Goal: Check status: Check status

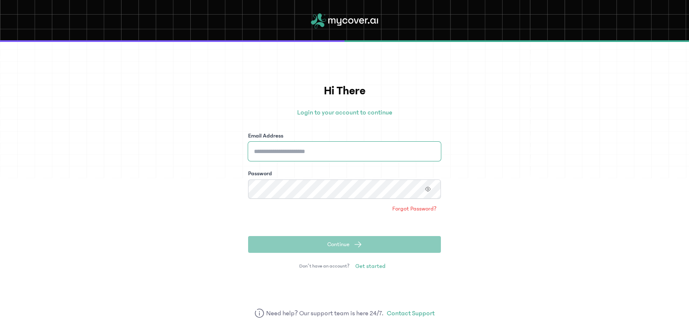
click at [299, 155] on input "Email Address" at bounding box center [344, 151] width 193 height 19
type input "**********"
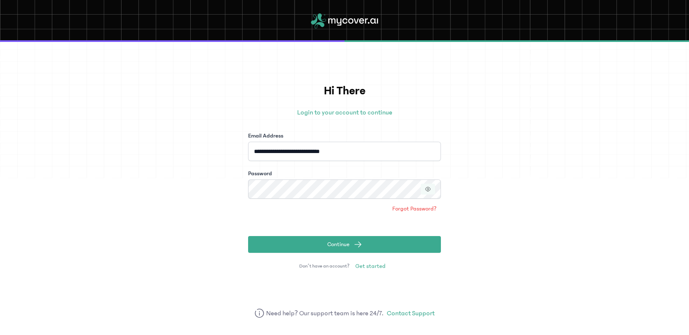
click at [423, 187] on button "button" at bounding box center [428, 188] width 14 height 11
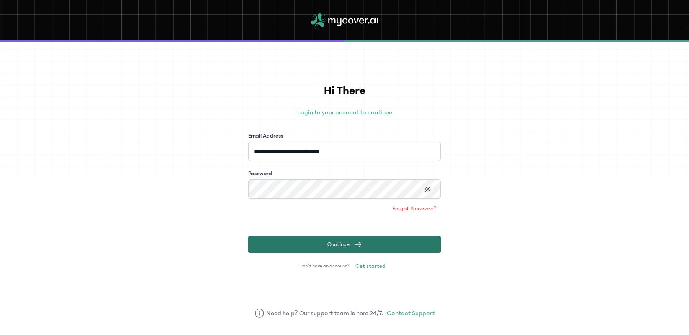
click at [338, 237] on button "Continue" at bounding box center [344, 244] width 193 height 17
click at [297, 241] on button "Continue" at bounding box center [344, 244] width 193 height 17
click at [315, 244] on button "Continue" at bounding box center [344, 244] width 193 height 17
click at [330, 250] on button "Continue" at bounding box center [344, 244] width 193 height 17
click at [374, 251] on button "Continue" at bounding box center [344, 244] width 193 height 17
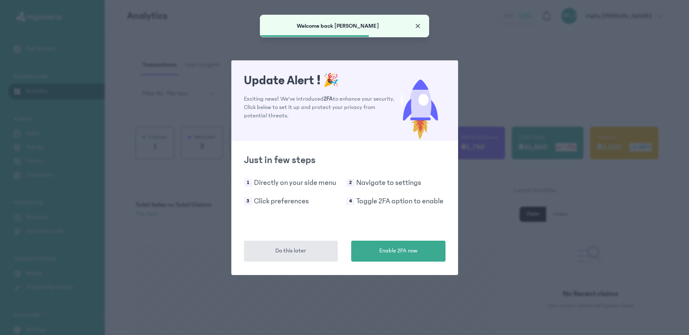
click at [420, 28] on span "Close" at bounding box center [417, 26] width 8 height 8
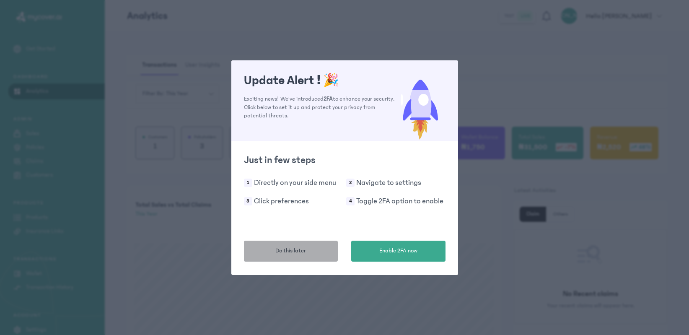
click at [307, 254] on button "Do this later" at bounding box center [291, 250] width 94 height 21
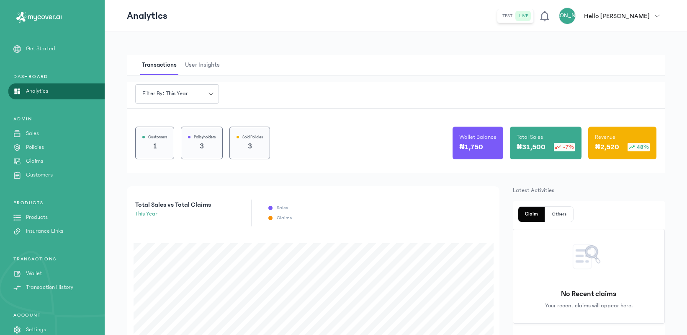
click at [50, 148] on link "Policies" at bounding box center [52, 147] width 105 height 9
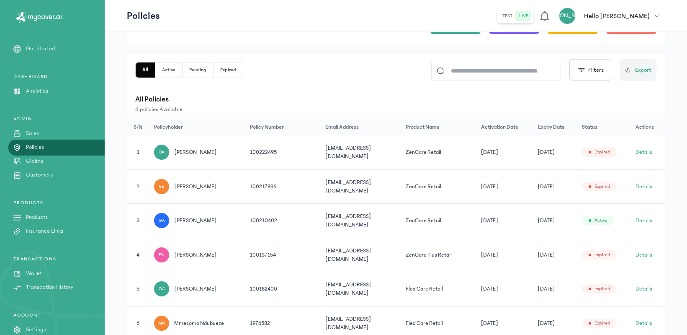
scroll to position [105, 0]
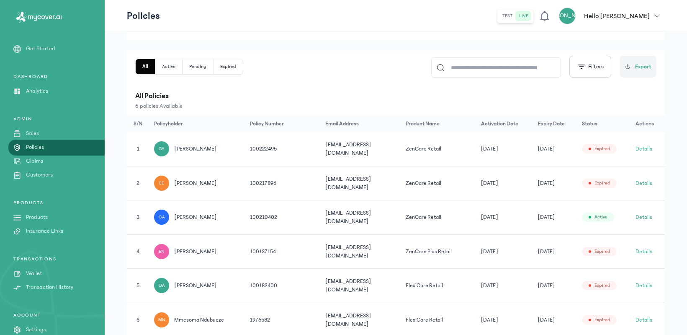
click at [647, 215] on button "Details" at bounding box center [644, 217] width 17 height 8
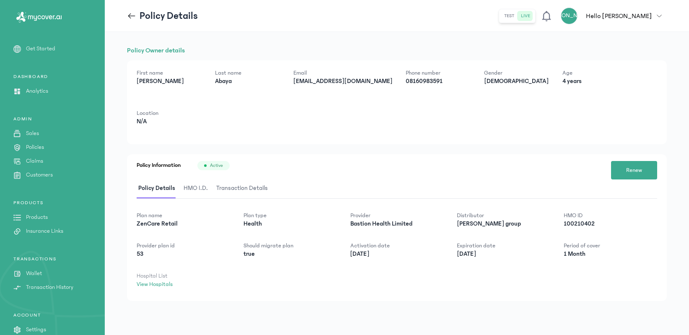
click at [562, 83] on p "4 years" at bounding box center [594, 81] width 65 height 8
click at [196, 188] on span "HMO I.D." at bounding box center [196, 188] width 28 height 20
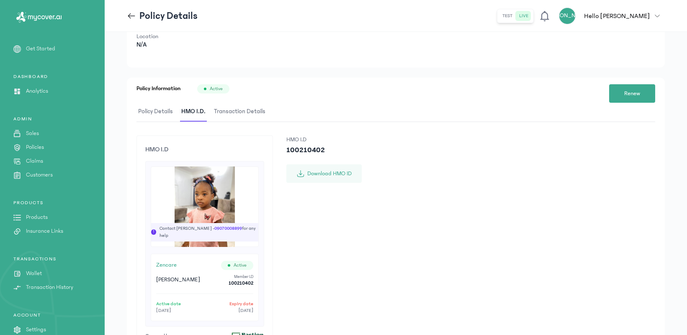
scroll to position [80, 0]
